Goal: Task Accomplishment & Management: Use online tool/utility

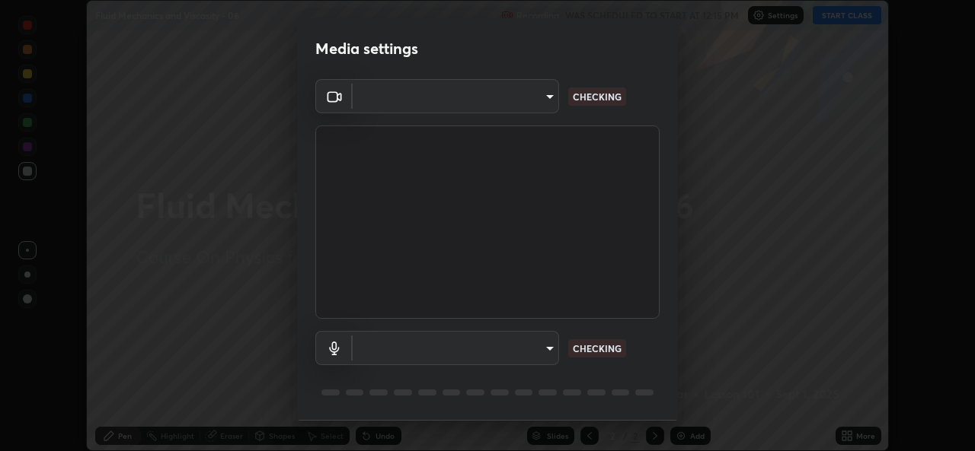
scroll to position [451, 974]
type input "05e0618f62b054dcc40553c7fbd7031c96524e68235480b96fb1515208e4dd7f"
click at [543, 98] on body "Erase all Fluid Mechanics and Viscosity - 06 Recording WAS SCHEDULED TO START A…" at bounding box center [487, 225] width 975 height 451
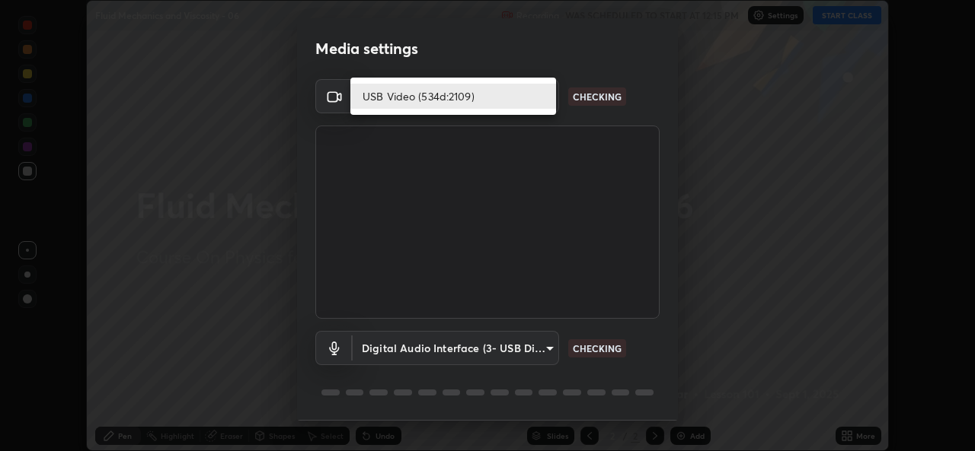
click at [485, 101] on li "USB Video (534d:2109)" at bounding box center [453, 96] width 206 height 25
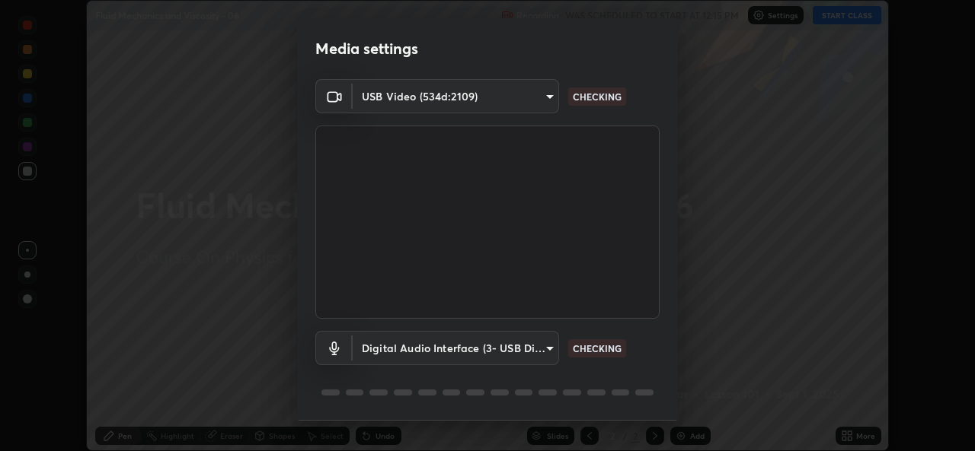
click at [544, 349] on body "Erase all Fluid Mechanics and Viscosity - 06 Recording WAS SCHEDULED TO START A…" at bounding box center [487, 225] width 975 height 451
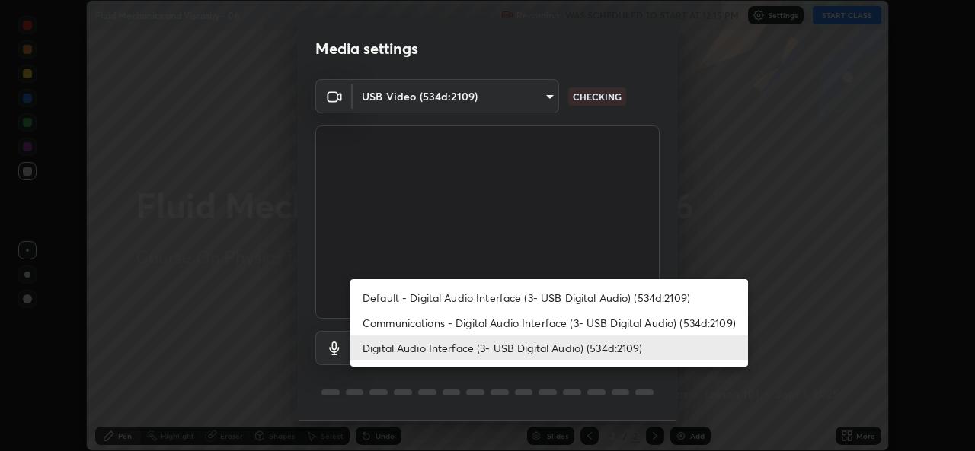
click at [498, 345] on li "Digital Audio Interface (3- USB Digital Audio) (534d:2109)" at bounding box center [548, 348] width 397 height 25
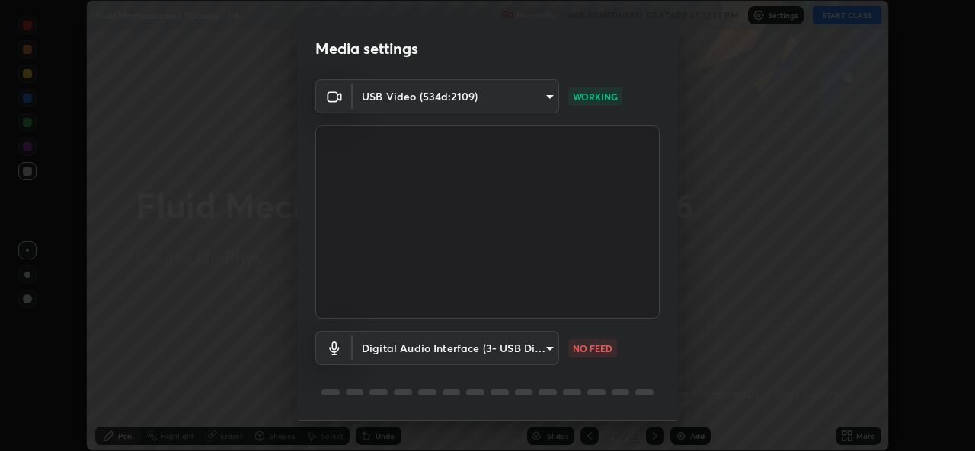
scroll to position [48, 0]
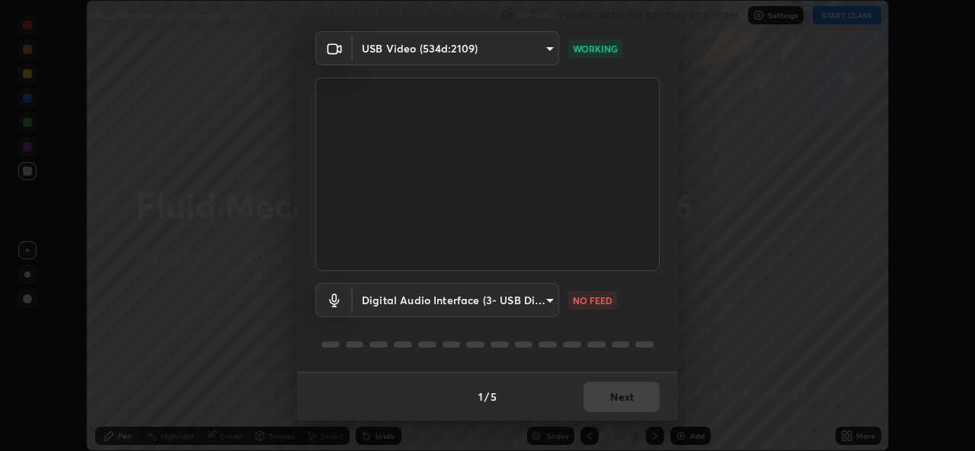
click at [387, 296] on body "Erase all Fluid Mechanics and Viscosity - 06 Recording WAS SCHEDULED TO START A…" at bounding box center [487, 225] width 975 height 451
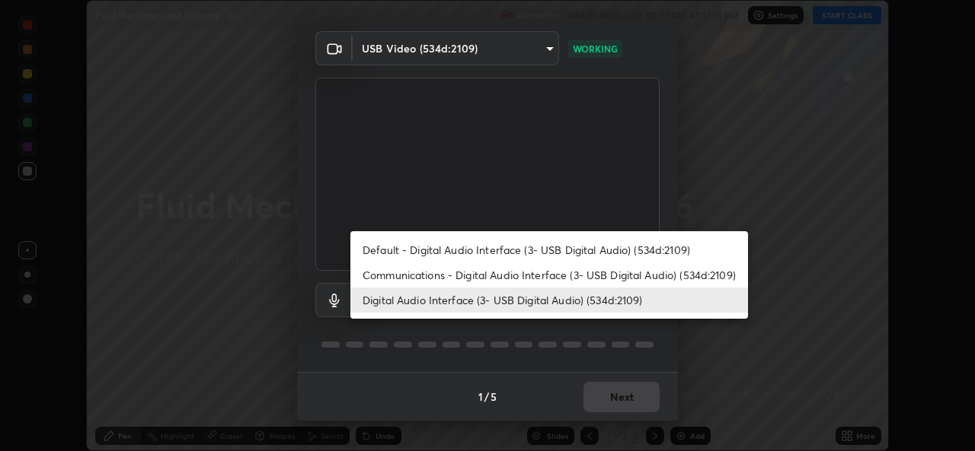
click at [391, 274] on li "Communications - Digital Audio Interface (3- USB Digital Audio) (534d:2109)" at bounding box center [548, 275] width 397 height 25
type input "communications"
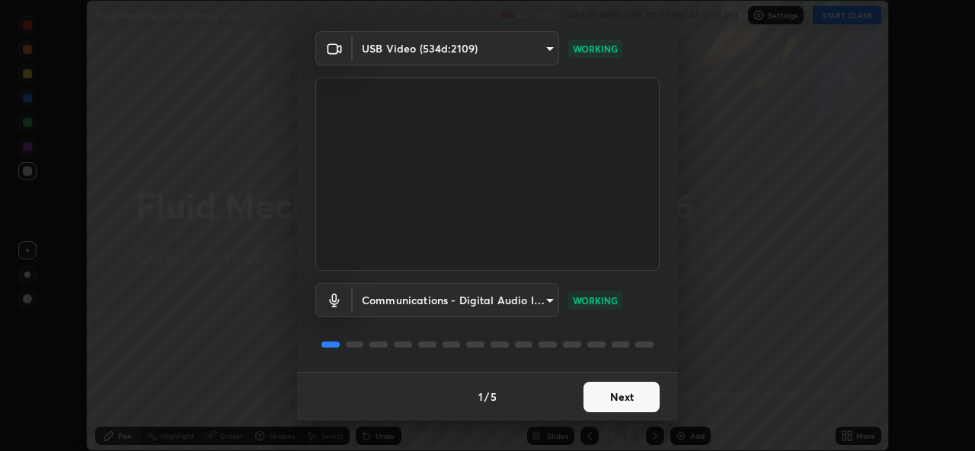
click at [611, 401] on button "Next" at bounding box center [621, 397] width 76 height 30
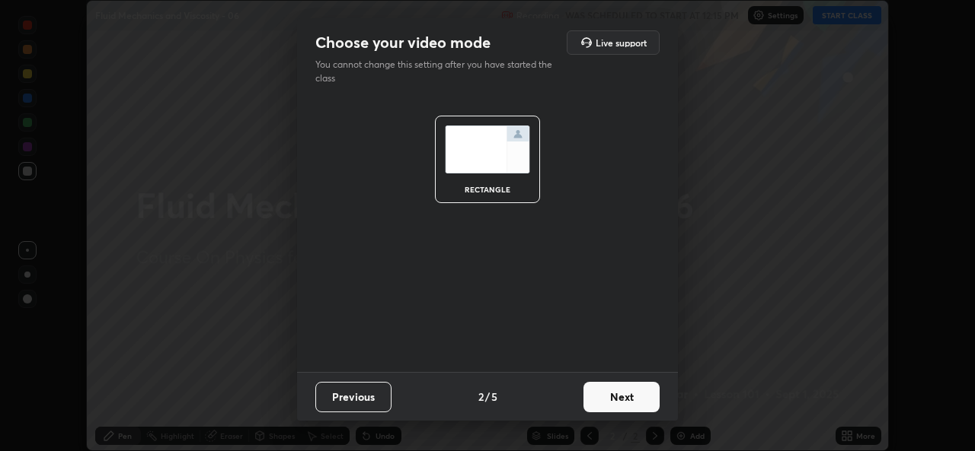
click at [409, 296] on div "rectangle" at bounding box center [487, 234] width 381 height 275
click at [611, 400] on button "Next" at bounding box center [621, 397] width 76 height 30
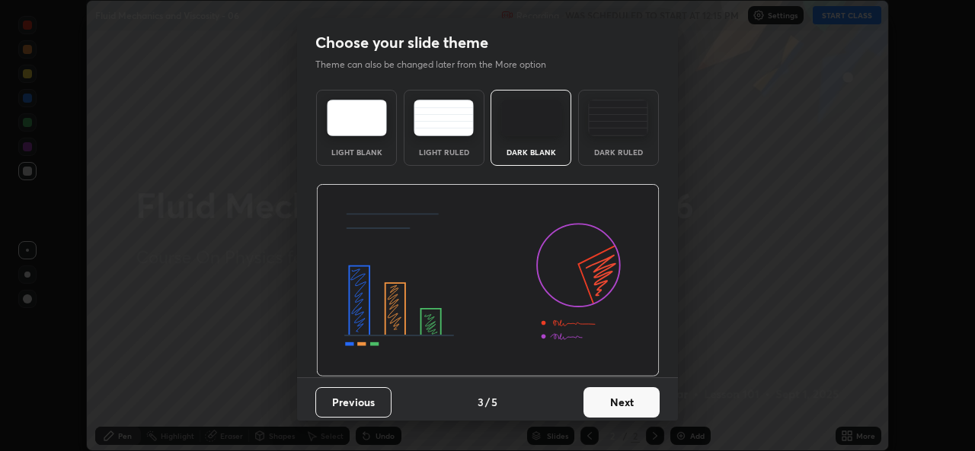
click at [345, 402] on button "Previous" at bounding box center [353, 403] width 76 height 30
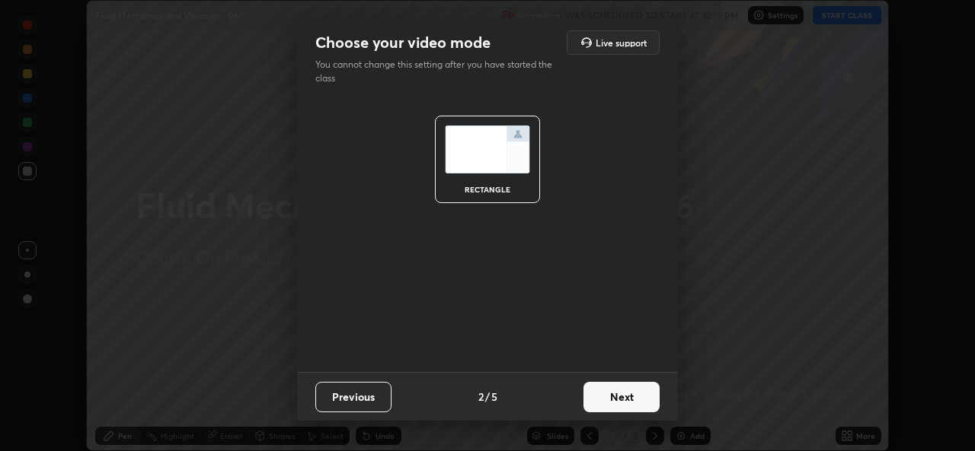
click at [621, 404] on button "Next" at bounding box center [621, 397] width 76 height 30
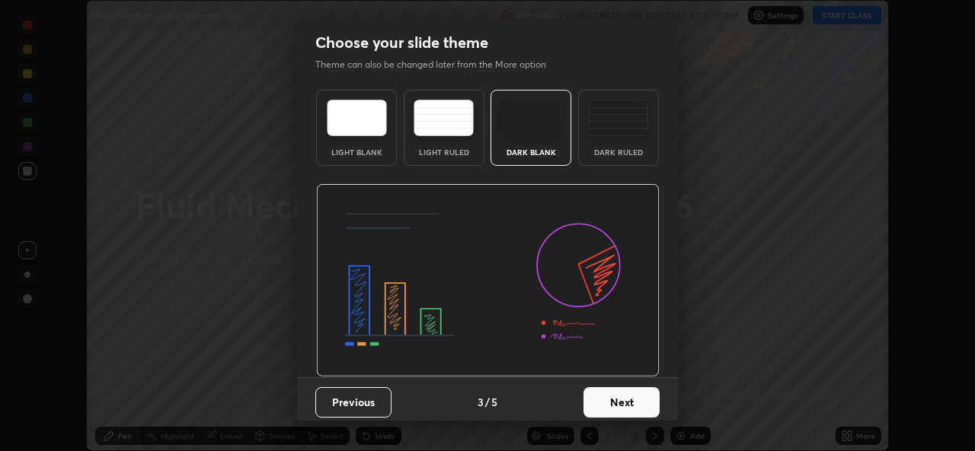
click at [353, 405] on button "Previous" at bounding box center [353, 403] width 76 height 30
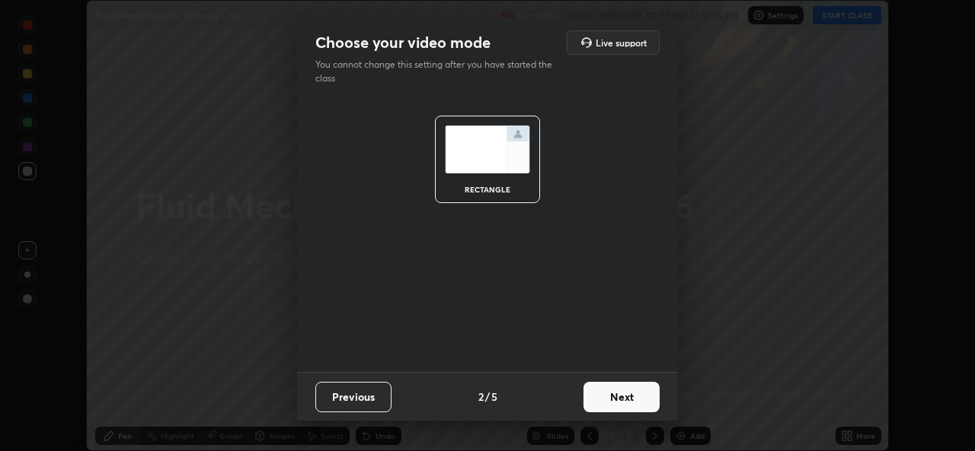
click at [354, 397] on button "Previous" at bounding box center [353, 397] width 76 height 30
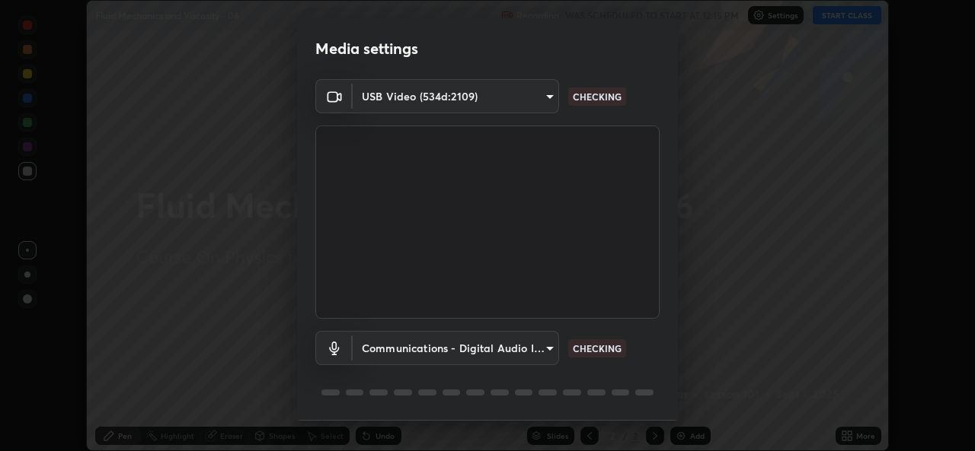
click at [513, 349] on body "Erase all Fluid Mechanics and Viscosity - 06 Recording WAS SCHEDULED TO START A…" at bounding box center [487, 225] width 975 height 451
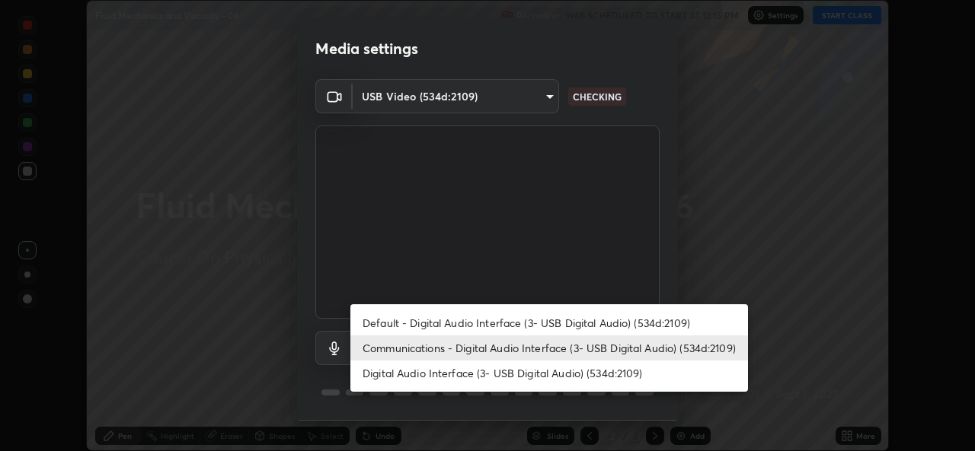
click at [471, 373] on li "Digital Audio Interface (3- USB Digital Audio) (534d:2109)" at bounding box center [548, 373] width 397 height 25
type input "9f550be56df35a7777e3246738e18588b2dd511c7d191a0186286be3b08ef4d4"
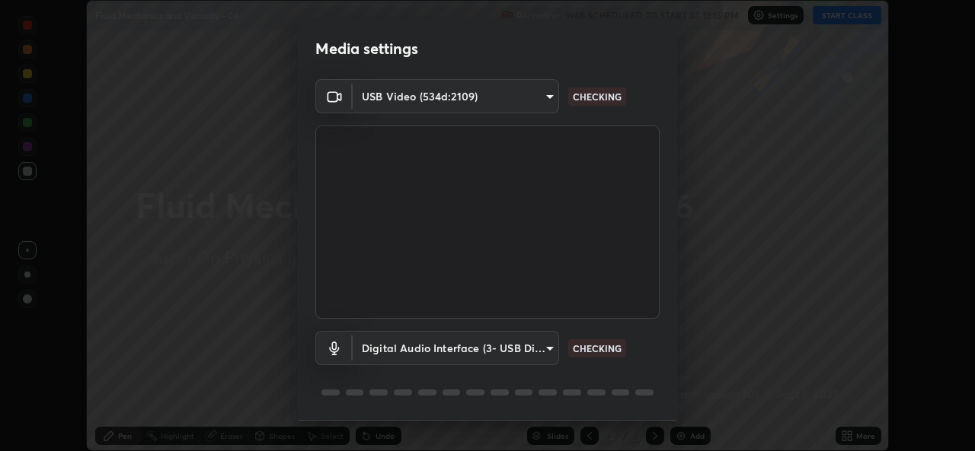
click at [392, 347] on body "Erase all Fluid Mechanics and Viscosity - 06 Recording WAS SCHEDULED TO START A…" at bounding box center [487, 225] width 975 height 451
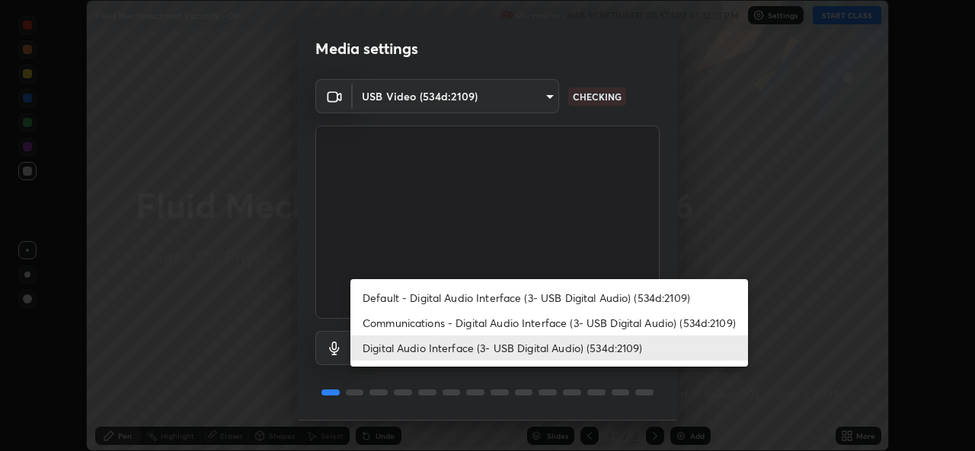
click at [383, 346] on li "Digital Audio Interface (3- USB Digital Audio) (534d:2109)" at bounding box center [548, 348] width 397 height 25
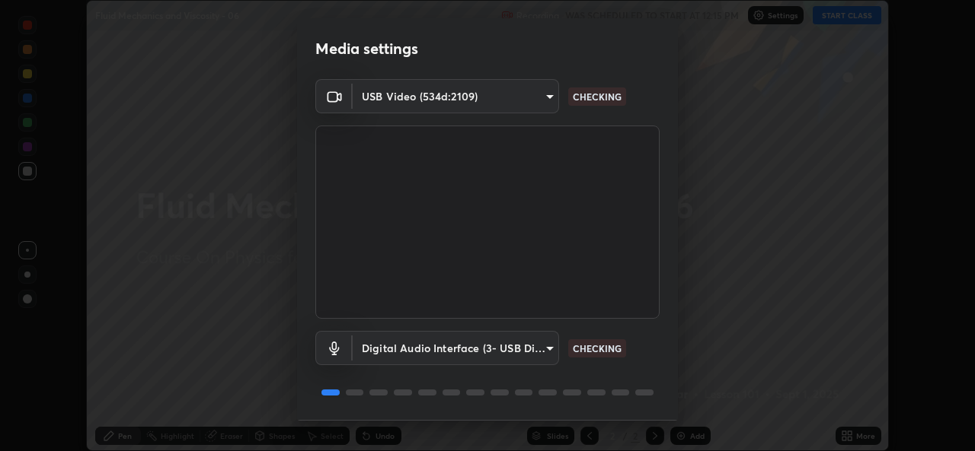
scroll to position [48, 0]
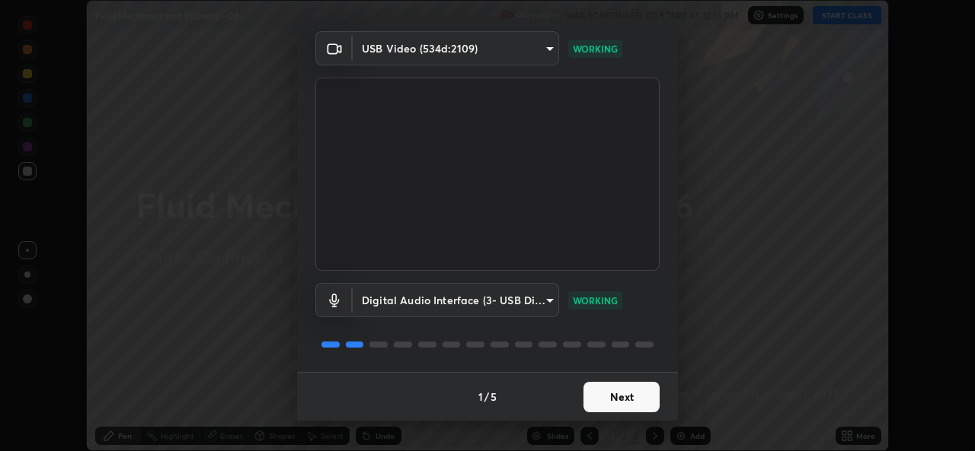
click at [621, 399] on button "Next" at bounding box center [621, 397] width 76 height 30
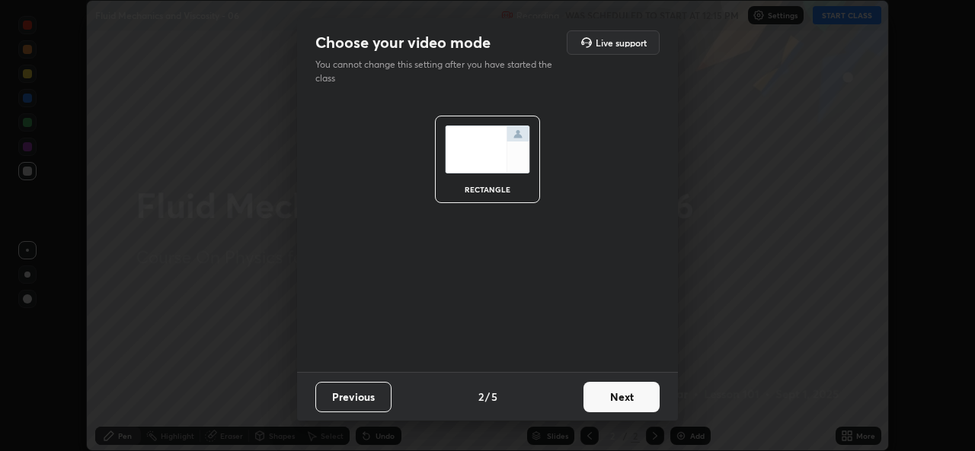
click at [623, 400] on button "Next" at bounding box center [621, 397] width 76 height 30
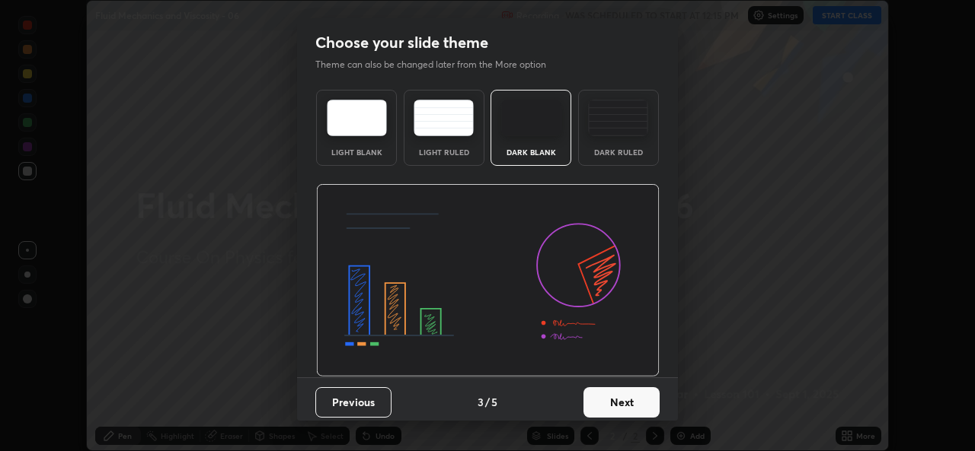
click at [621, 405] on button "Next" at bounding box center [621, 403] width 76 height 30
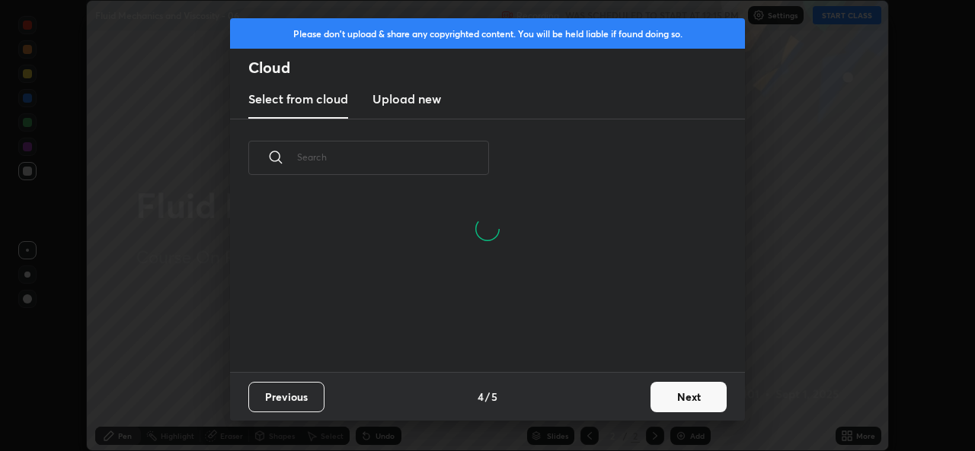
click at [681, 396] on button "Next" at bounding box center [688, 397] width 76 height 30
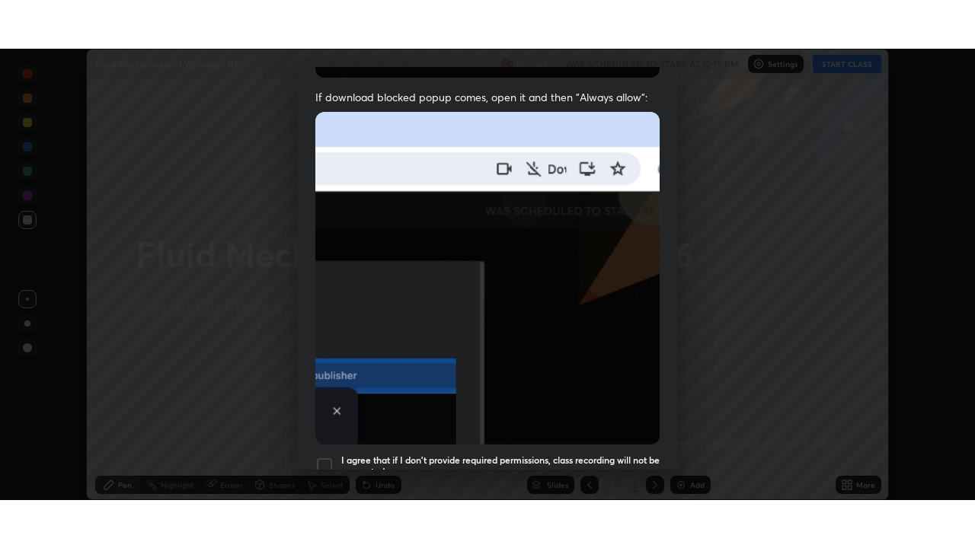
scroll to position [359, 0]
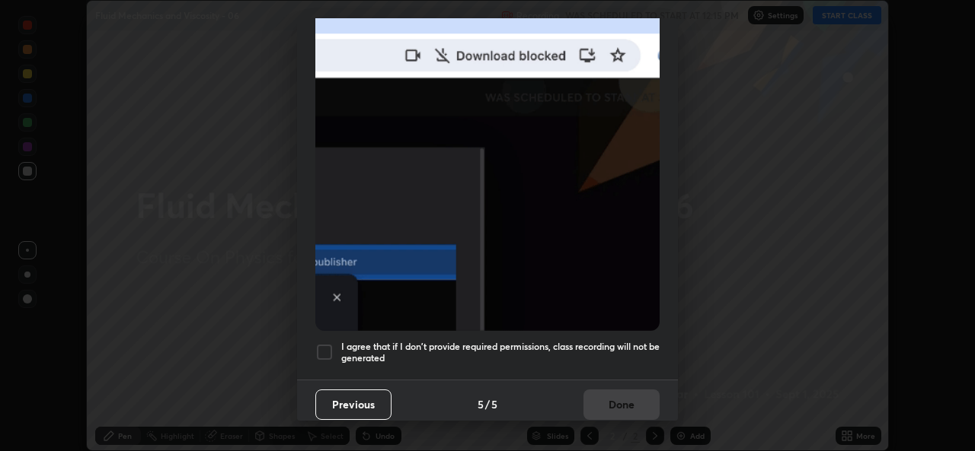
click at [329, 346] on div at bounding box center [324, 352] width 18 height 18
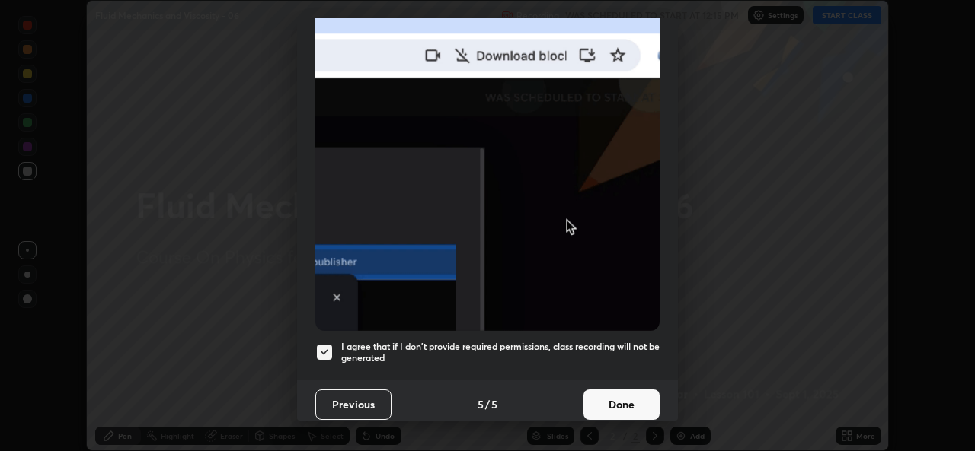
click at [612, 401] on button "Done" at bounding box center [621, 405] width 76 height 30
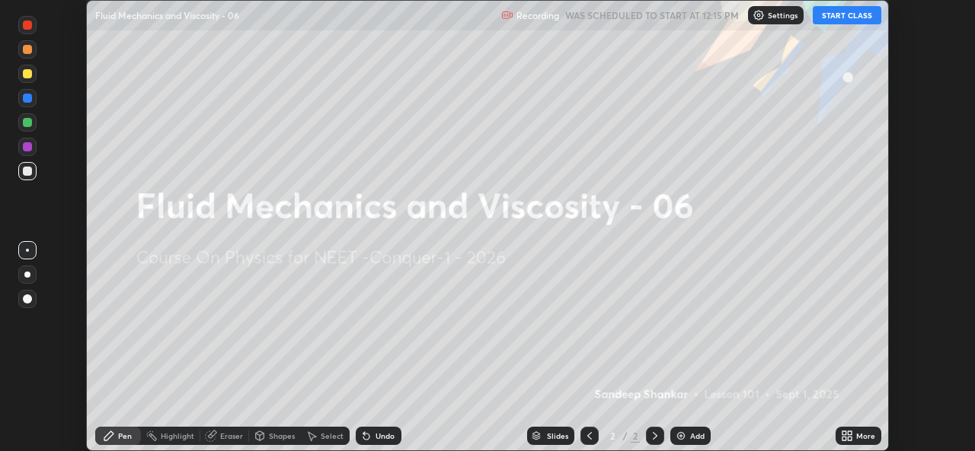
click at [839, 18] on button "START CLASS" at bounding box center [846, 15] width 69 height 18
click at [849, 433] on icon at bounding box center [849, 434] width 4 height 4
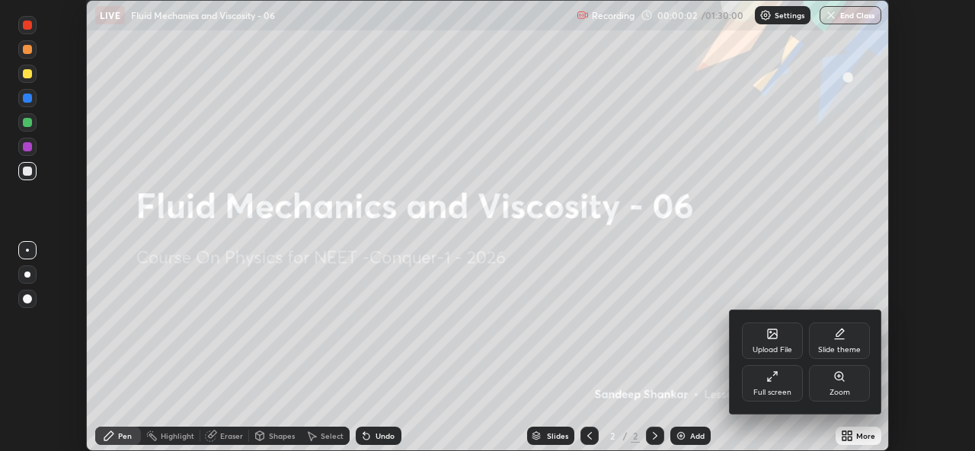
click at [774, 382] on icon at bounding box center [772, 377] width 12 height 12
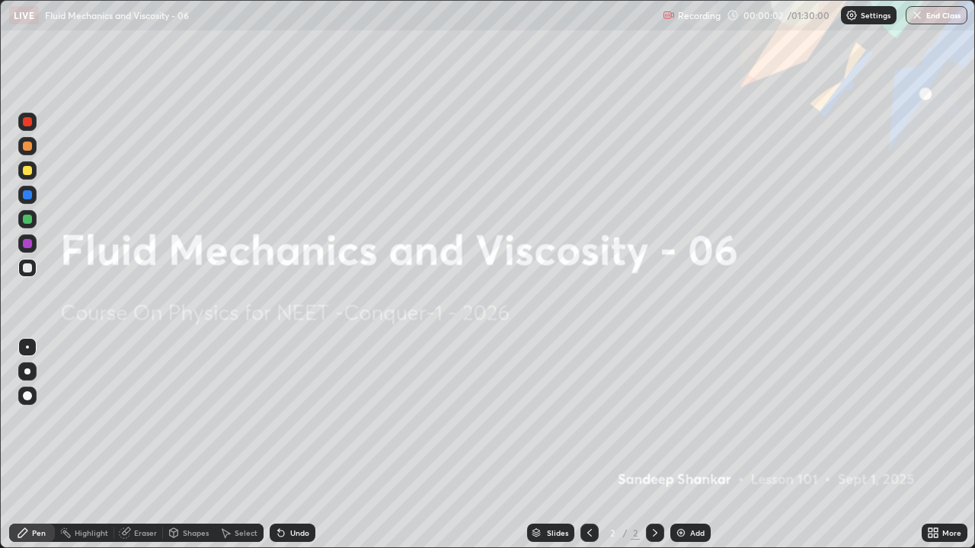
scroll to position [548, 975]
click at [695, 451] on div "Add" at bounding box center [697, 533] width 14 height 8
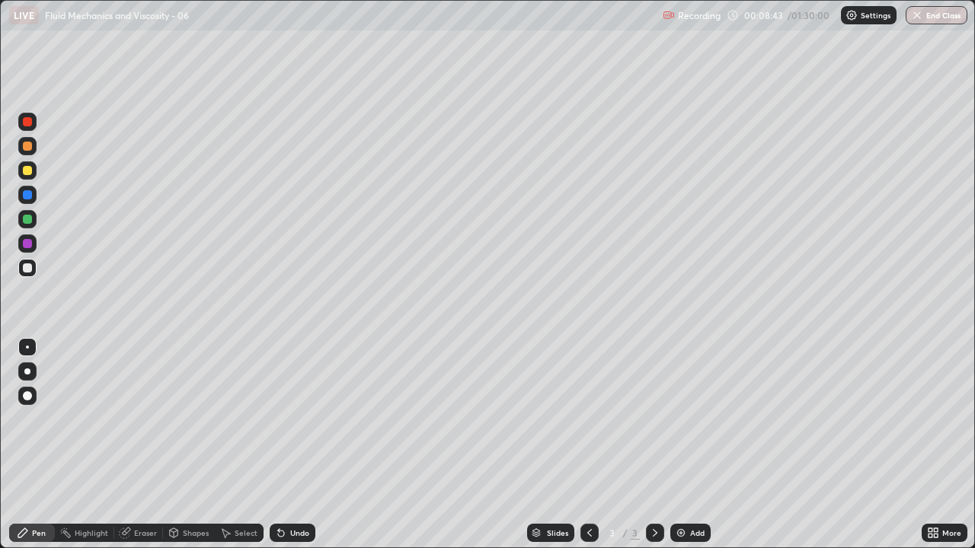
click at [25, 164] on div at bounding box center [27, 170] width 18 height 18
click at [28, 269] on div at bounding box center [27, 267] width 9 height 9
click at [140, 451] on div "Eraser" at bounding box center [145, 533] width 23 height 8
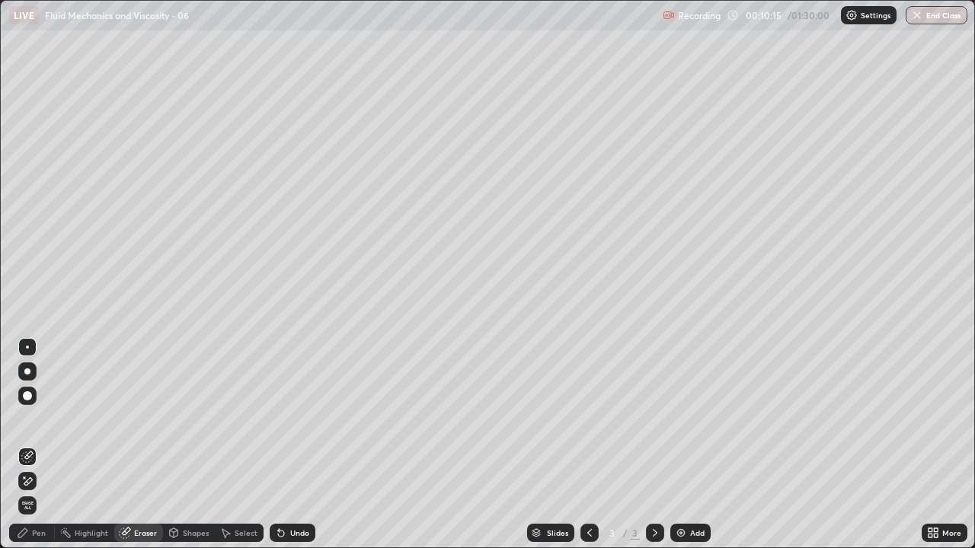
click at [37, 451] on div "Pen" at bounding box center [39, 533] width 14 height 8
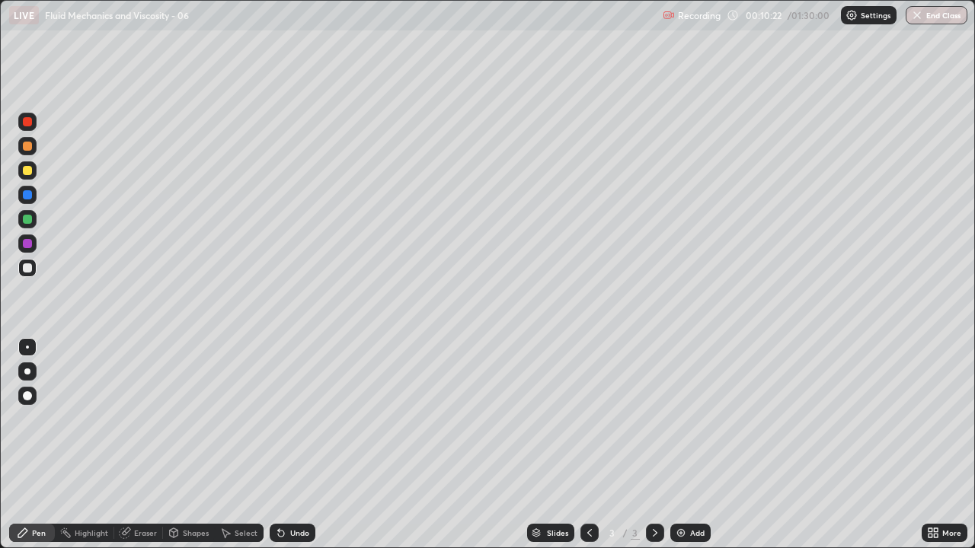
click at [27, 167] on div at bounding box center [27, 170] width 9 height 9
click at [190, 451] on div "Shapes" at bounding box center [196, 533] width 26 height 8
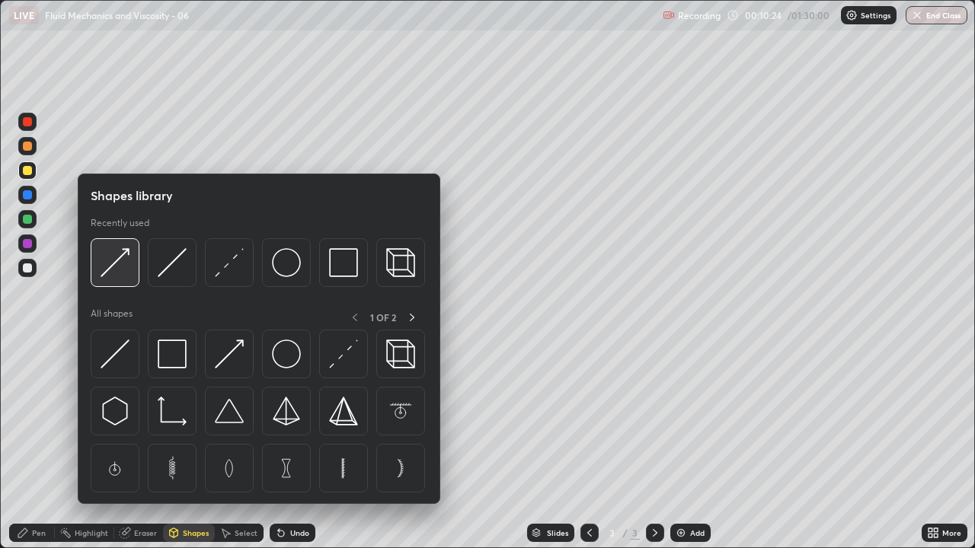
click at [119, 259] on img at bounding box center [115, 262] width 29 height 29
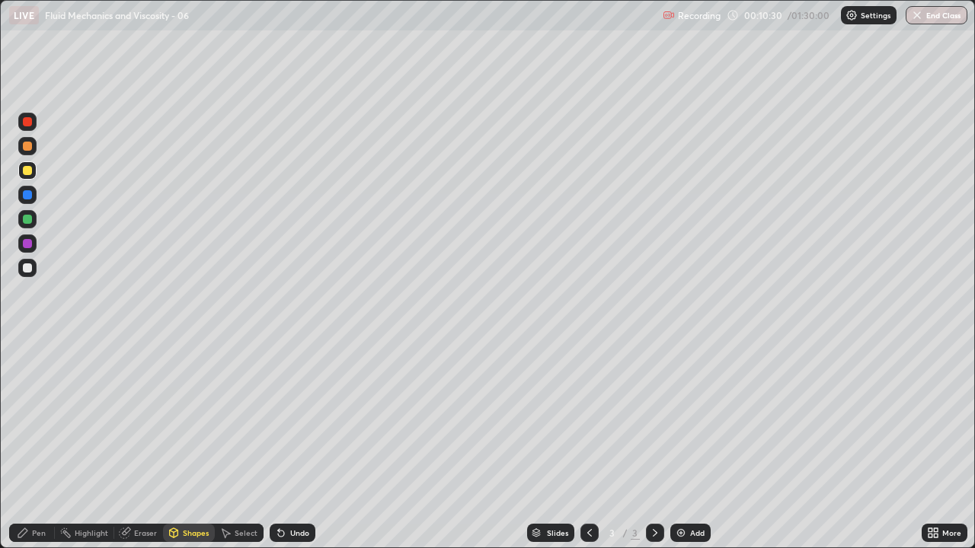
click at [35, 451] on div "Pen" at bounding box center [39, 533] width 14 height 8
click at [190, 451] on div "Shapes" at bounding box center [196, 533] width 26 height 8
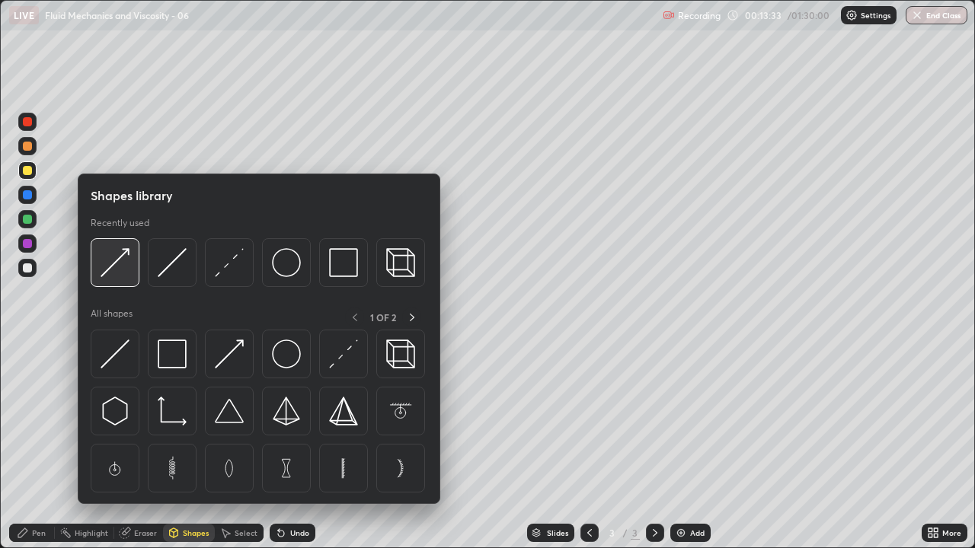
click at [123, 269] on img at bounding box center [115, 262] width 29 height 29
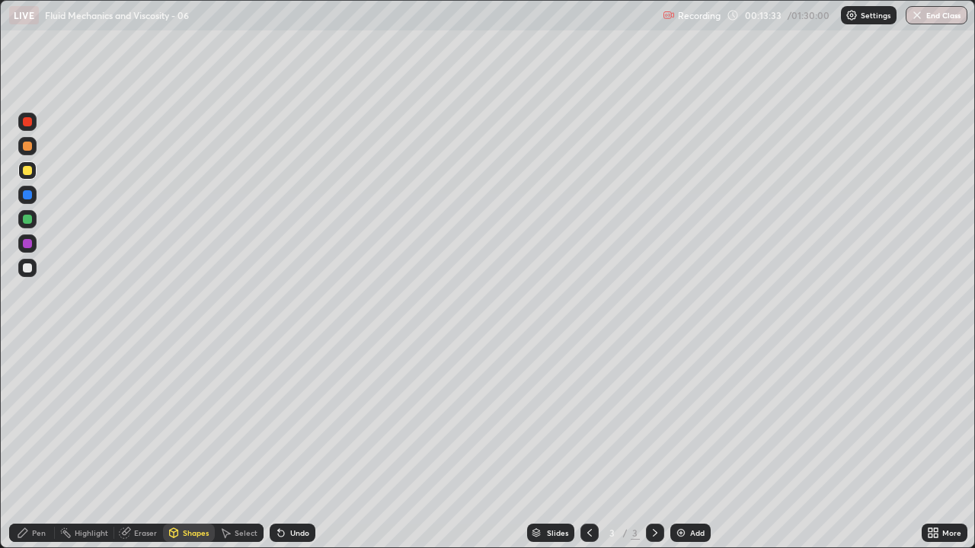
click at [27, 193] on div at bounding box center [27, 194] width 9 height 9
click at [44, 451] on div "Pen" at bounding box center [32, 533] width 46 height 18
click at [24, 265] on div at bounding box center [27, 267] width 9 height 9
click at [190, 451] on div "Shapes" at bounding box center [189, 533] width 52 height 18
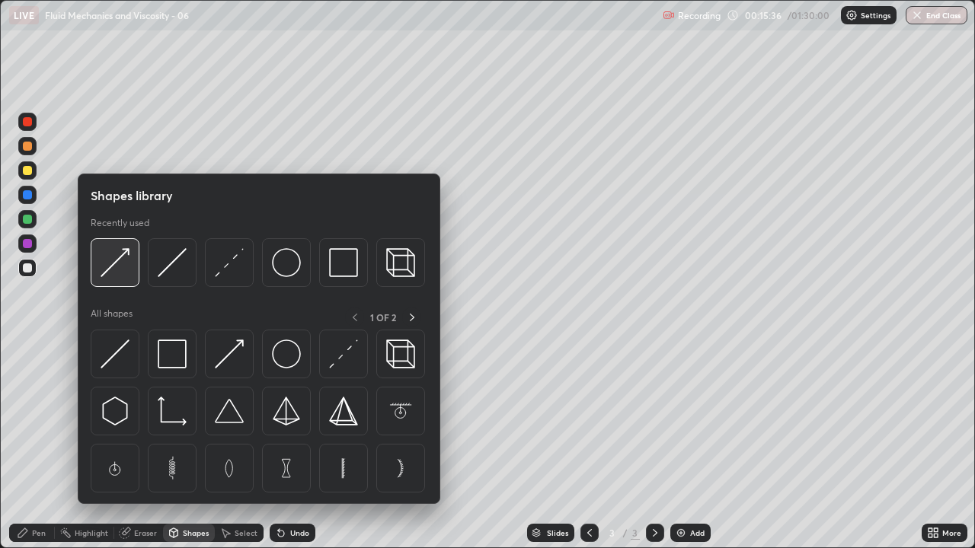
click at [120, 268] on img at bounding box center [115, 262] width 29 height 29
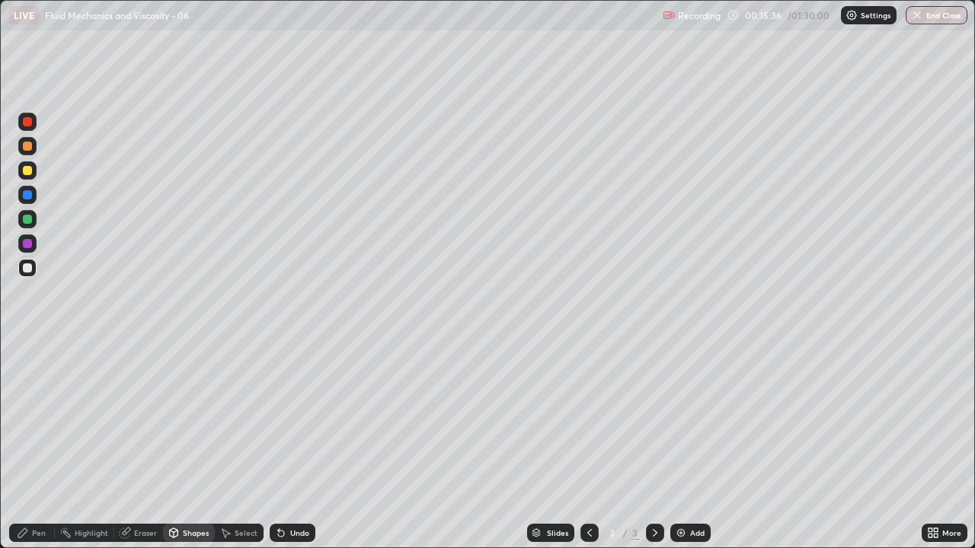
click at [33, 200] on div at bounding box center [27, 195] width 18 height 18
click at [42, 451] on div "Pen" at bounding box center [39, 533] width 14 height 8
click at [675, 451] on img at bounding box center [681, 533] width 12 height 12
click at [26, 170] on div at bounding box center [27, 170] width 9 height 9
click at [29, 195] on div at bounding box center [27, 194] width 9 height 9
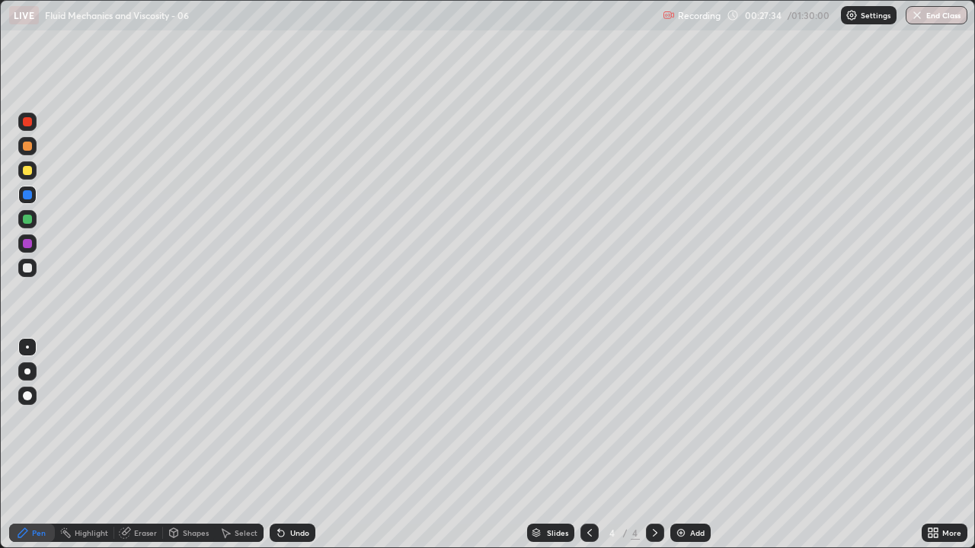
click at [24, 168] on div at bounding box center [27, 170] width 9 height 9
click at [188, 451] on div "Shapes" at bounding box center [196, 533] width 26 height 8
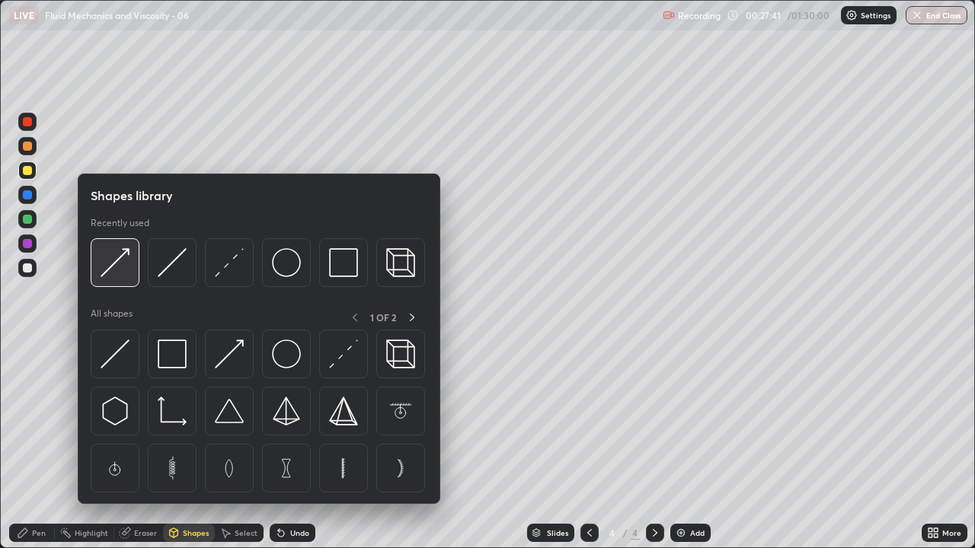
click at [118, 256] on img at bounding box center [115, 262] width 29 height 29
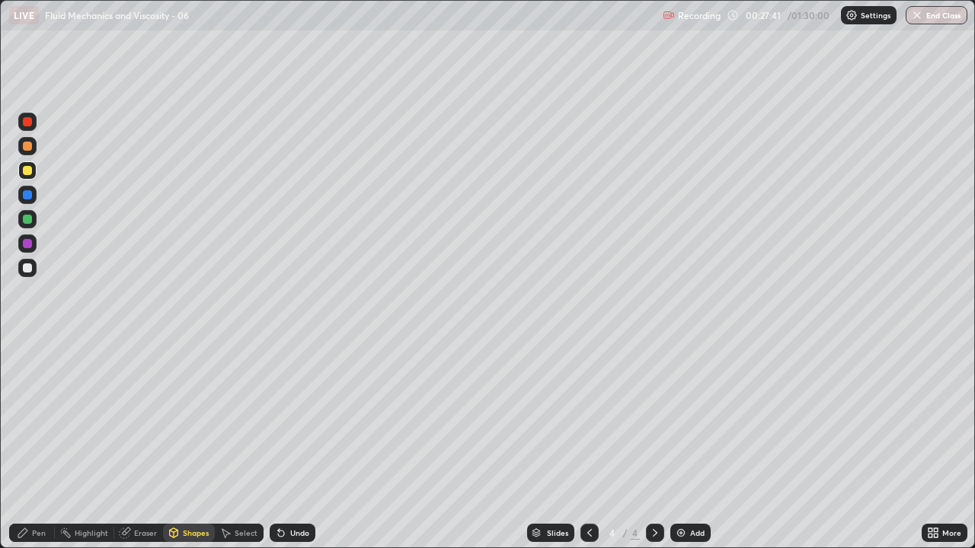
click at [31, 193] on div at bounding box center [27, 194] width 9 height 9
click at [136, 451] on div "Eraser" at bounding box center [145, 533] width 23 height 8
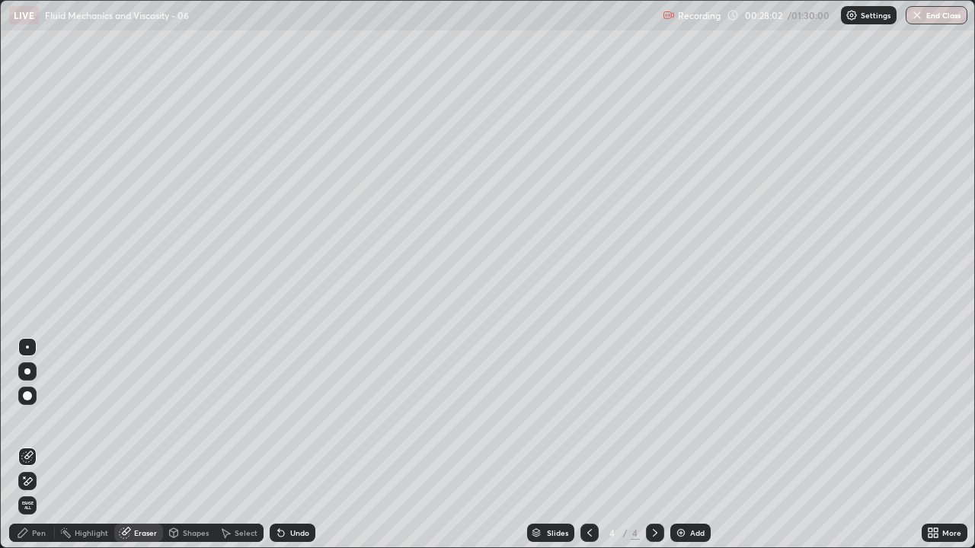
click at [24, 451] on icon at bounding box center [25, 478] width 2 height 2
click at [27, 451] on icon at bounding box center [27, 457] width 12 height 12
click at [31, 451] on div "Pen" at bounding box center [32, 533] width 46 height 18
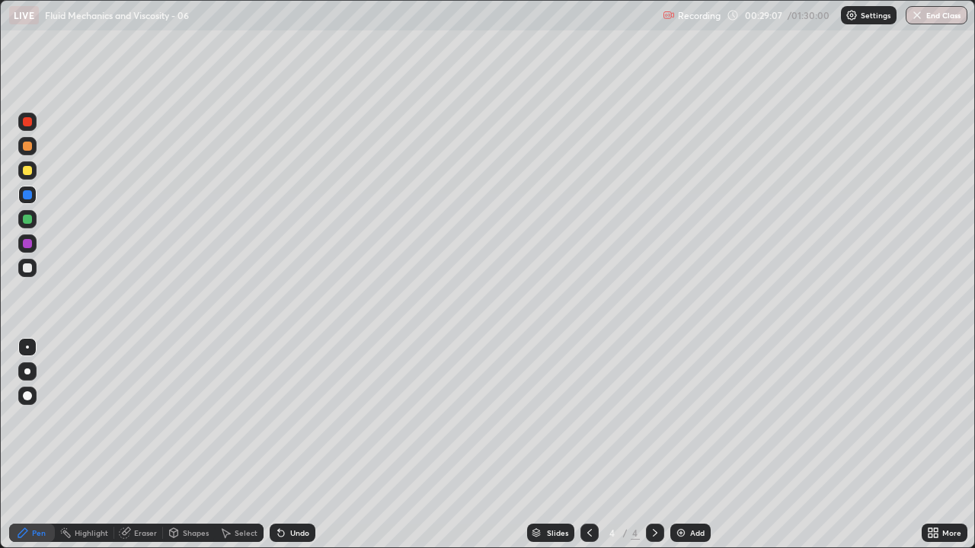
click at [29, 174] on div at bounding box center [27, 170] width 9 height 9
click at [26, 266] on div at bounding box center [27, 267] width 9 height 9
click at [29, 170] on div at bounding box center [27, 170] width 9 height 9
click at [24, 269] on div at bounding box center [27, 267] width 9 height 9
click at [30, 171] on div at bounding box center [27, 170] width 9 height 9
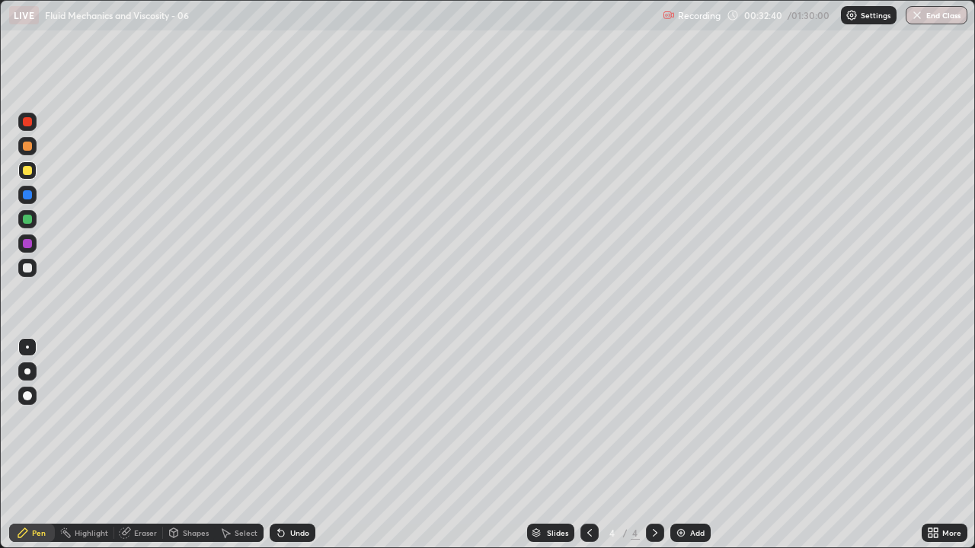
click at [26, 247] on div at bounding box center [27, 243] width 9 height 9
click at [28, 270] on div at bounding box center [27, 267] width 9 height 9
click at [190, 451] on div "Shapes" at bounding box center [196, 533] width 26 height 8
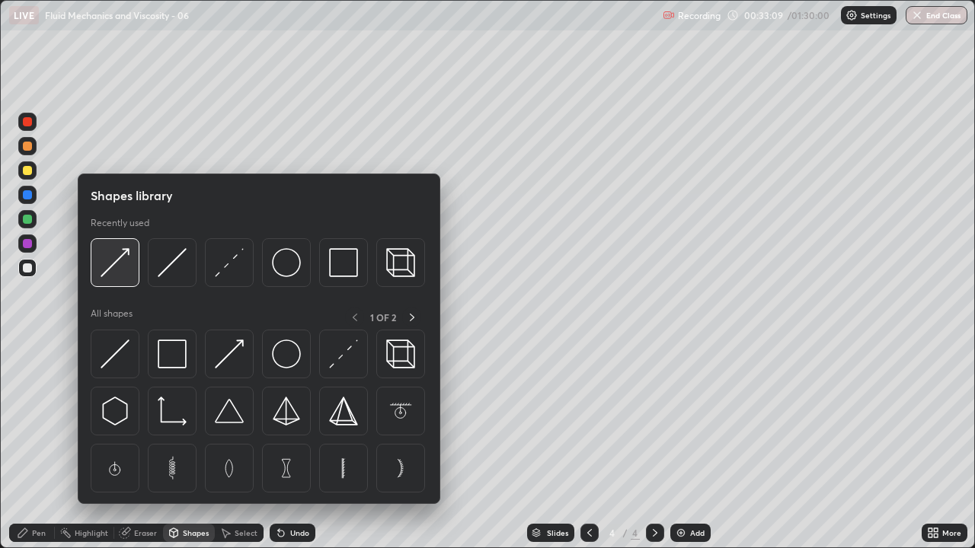
click at [120, 259] on img at bounding box center [115, 262] width 29 height 29
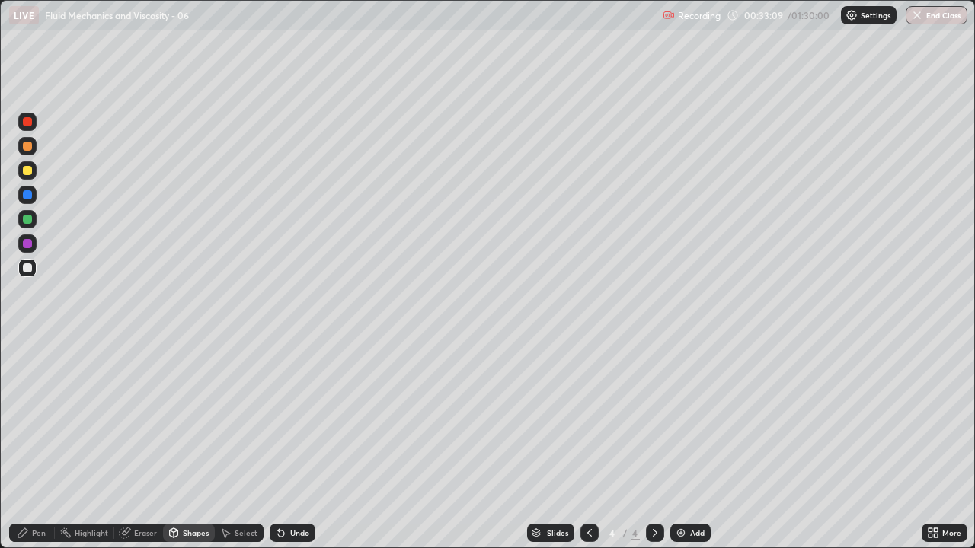
click at [27, 198] on div at bounding box center [27, 194] width 9 height 9
click at [198, 451] on div "Shapes" at bounding box center [189, 533] width 52 height 18
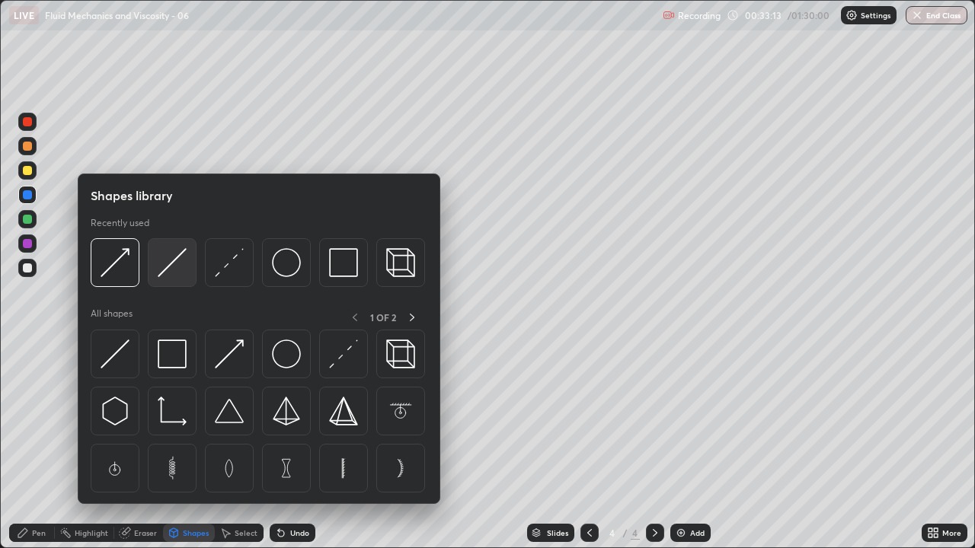
click at [171, 268] on img at bounding box center [172, 262] width 29 height 29
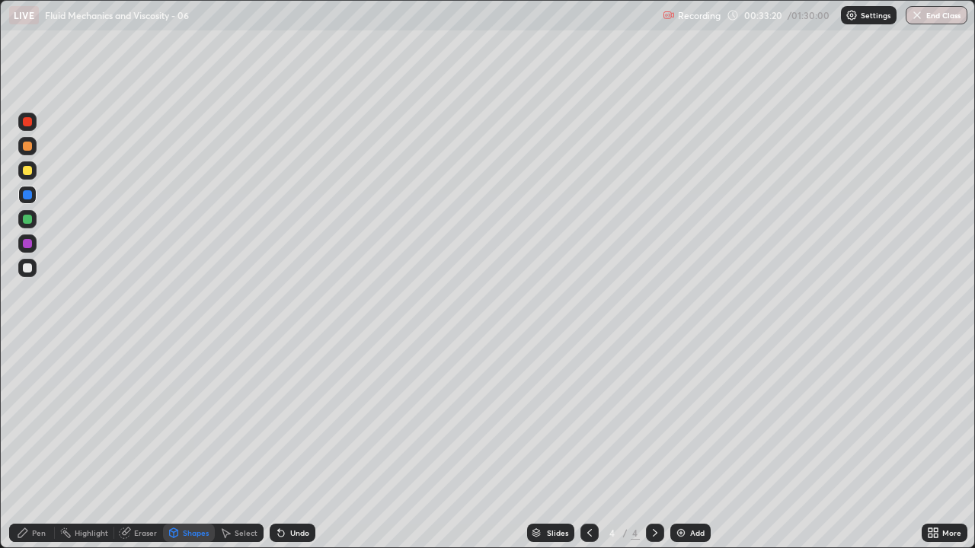
click at [190, 451] on div "Shapes" at bounding box center [196, 533] width 26 height 8
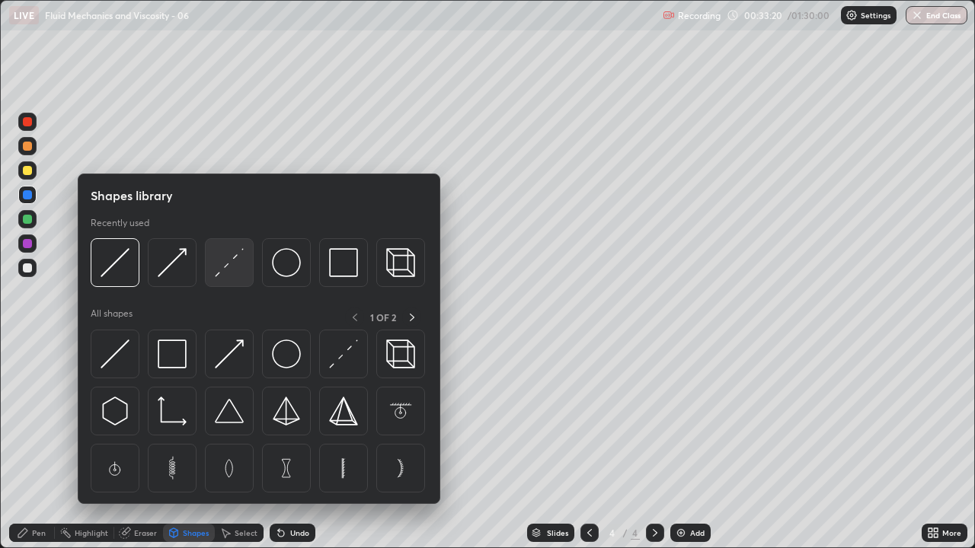
click at [230, 260] on img at bounding box center [229, 262] width 29 height 29
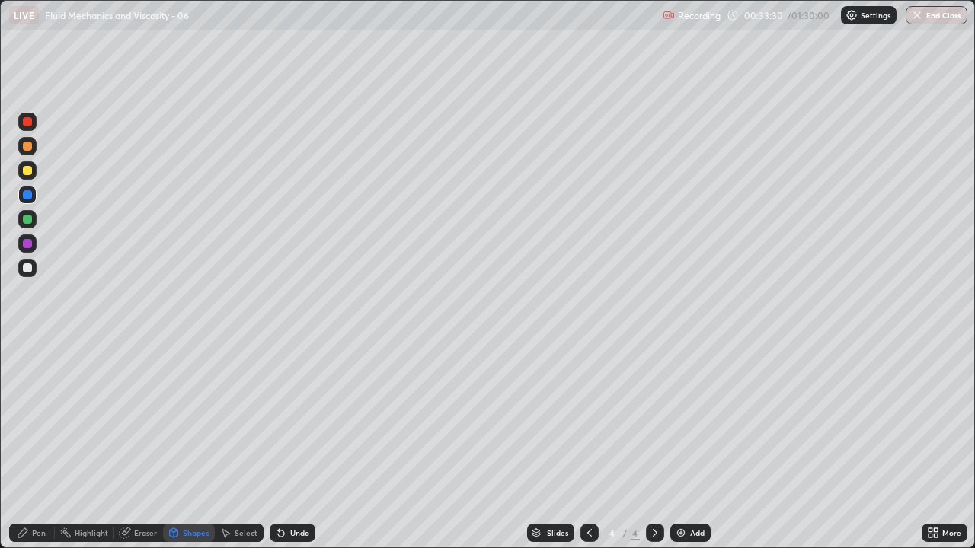
click at [46, 451] on div "Pen" at bounding box center [32, 533] width 46 height 18
click at [24, 163] on div at bounding box center [27, 170] width 18 height 18
click at [180, 451] on div "Shapes" at bounding box center [189, 533] width 52 height 18
click at [33, 451] on div "Pen" at bounding box center [39, 533] width 14 height 8
click at [30, 276] on div at bounding box center [27, 268] width 18 height 18
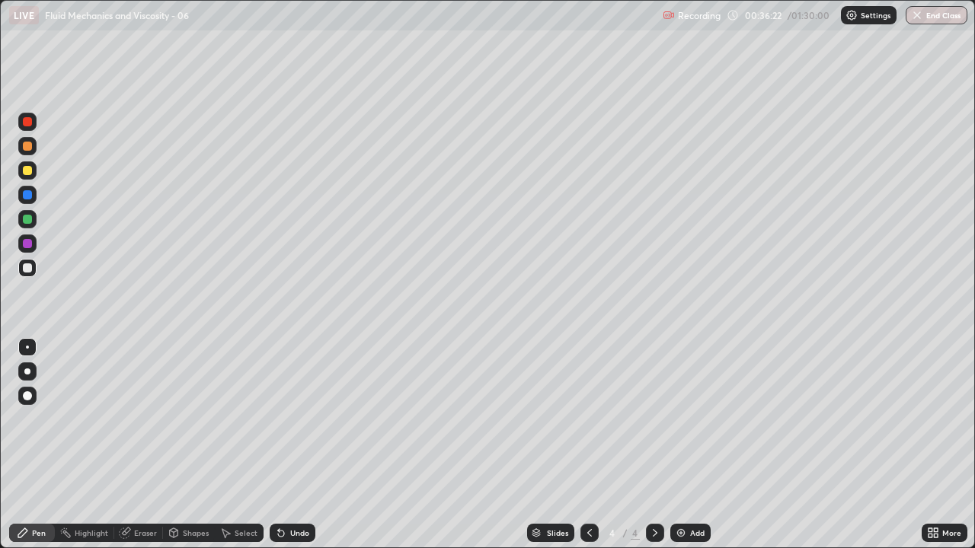
click at [24, 172] on div at bounding box center [27, 170] width 9 height 9
click at [697, 451] on div "Add" at bounding box center [697, 533] width 14 height 8
click at [591, 451] on div at bounding box center [589, 533] width 18 height 18
click at [653, 451] on icon at bounding box center [655, 533] width 12 height 12
click at [589, 451] on icon at bounding box center [589, 533] width 5 height 8
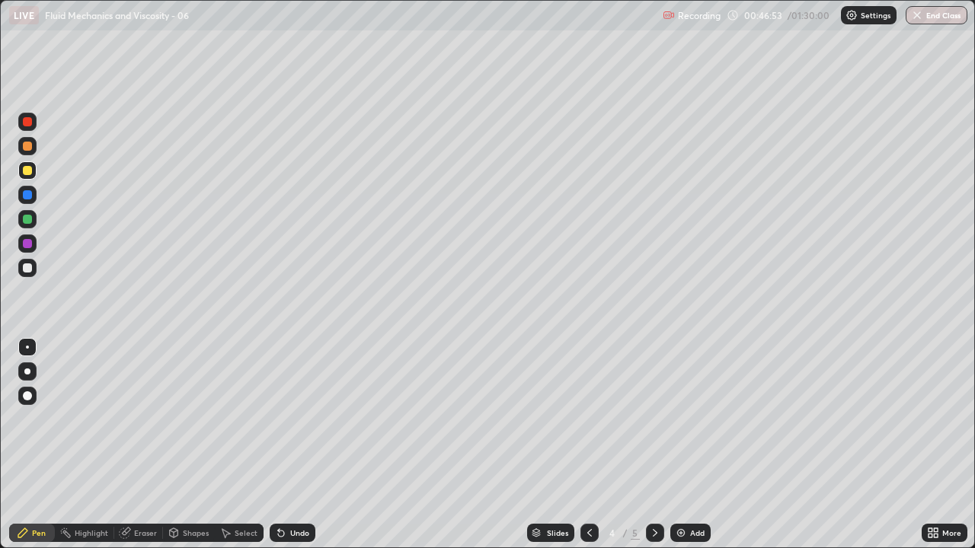
click at [655, 451] on icon at bounding box center [655, 533] width 12 height 12
click at [680, 451] on img at bounding box center [681, 533] width 12 height 12
click at [140, 451] on div "Eraser" at bounding box center [145, 533] width 23 height 8
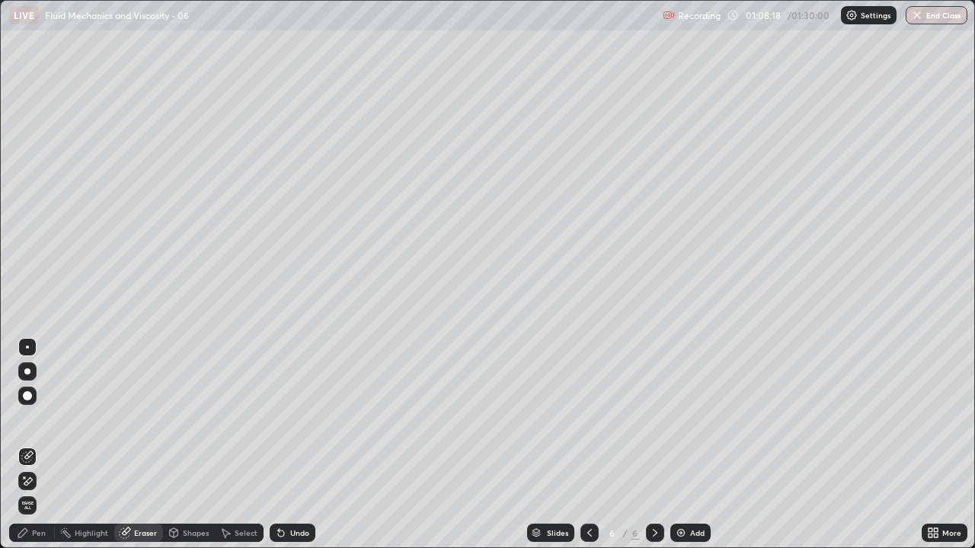
click at [39, 451] on div "Pen" at bounding box center [39, 533] width 14 height 8
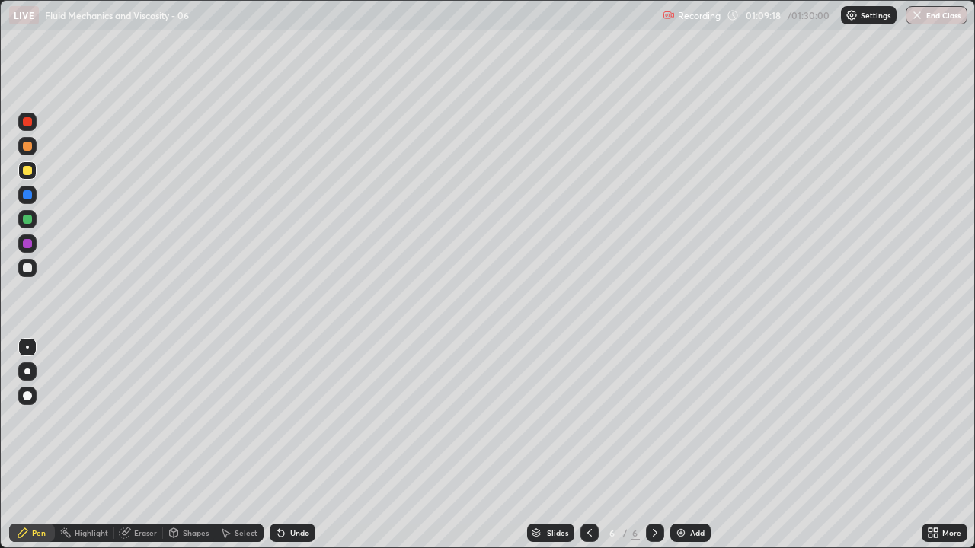
click at [28, 270] on div at bounding box center [27, 267] width 9 height 9
click at [687, 451] on div "Add" at bounding box center [690, 533] width 40 height 18
click at [28, 169] on div at bounding box center [27, 170] width 9 height 9
click at [28, 271] on div at bounding box center [27, 267] width 9 height 9
click at [19, 174] on div at bounding box center [27, 170] width 18 height 18
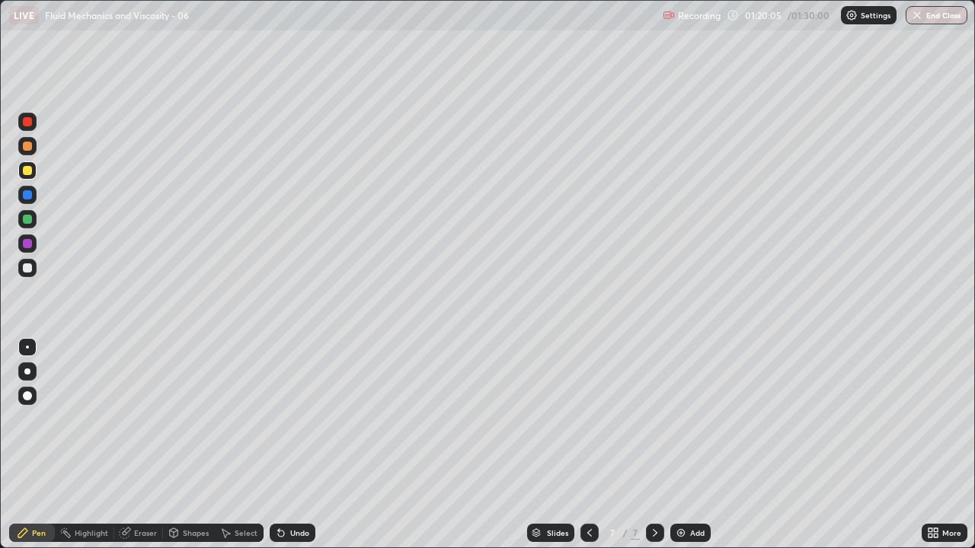
click at [25, 266] on div at bounding box center [27, 267] width 9 height 9
click at [930, 15] on button "End Class" at bounding box center [936, 15] width 62 height 18
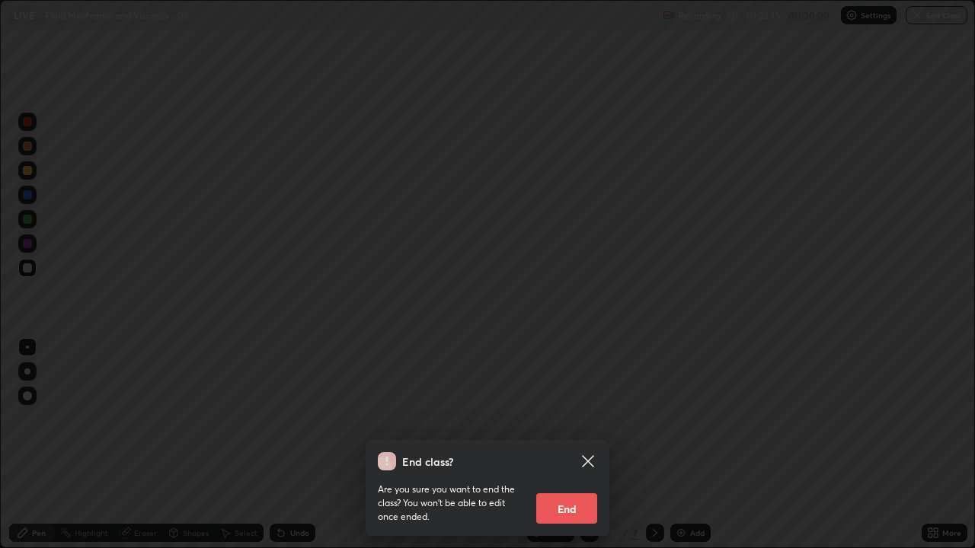
click at [558, 451] on button "End" at bounding box center [566, 508] width 61 height 30
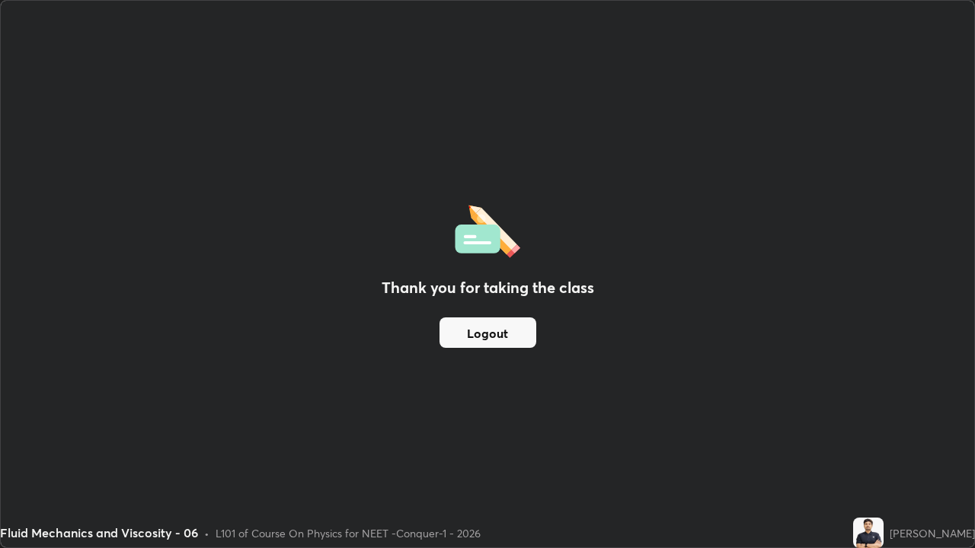
click at [32, 433] on div "Thank you for taking the class Logout" at bounding box center [487, 274] width 973 height 547
click at [515, 341] on button "Logout" at bounding box center [487, 332] width 97 height 30
